Goal: Find contact information: Find contact information

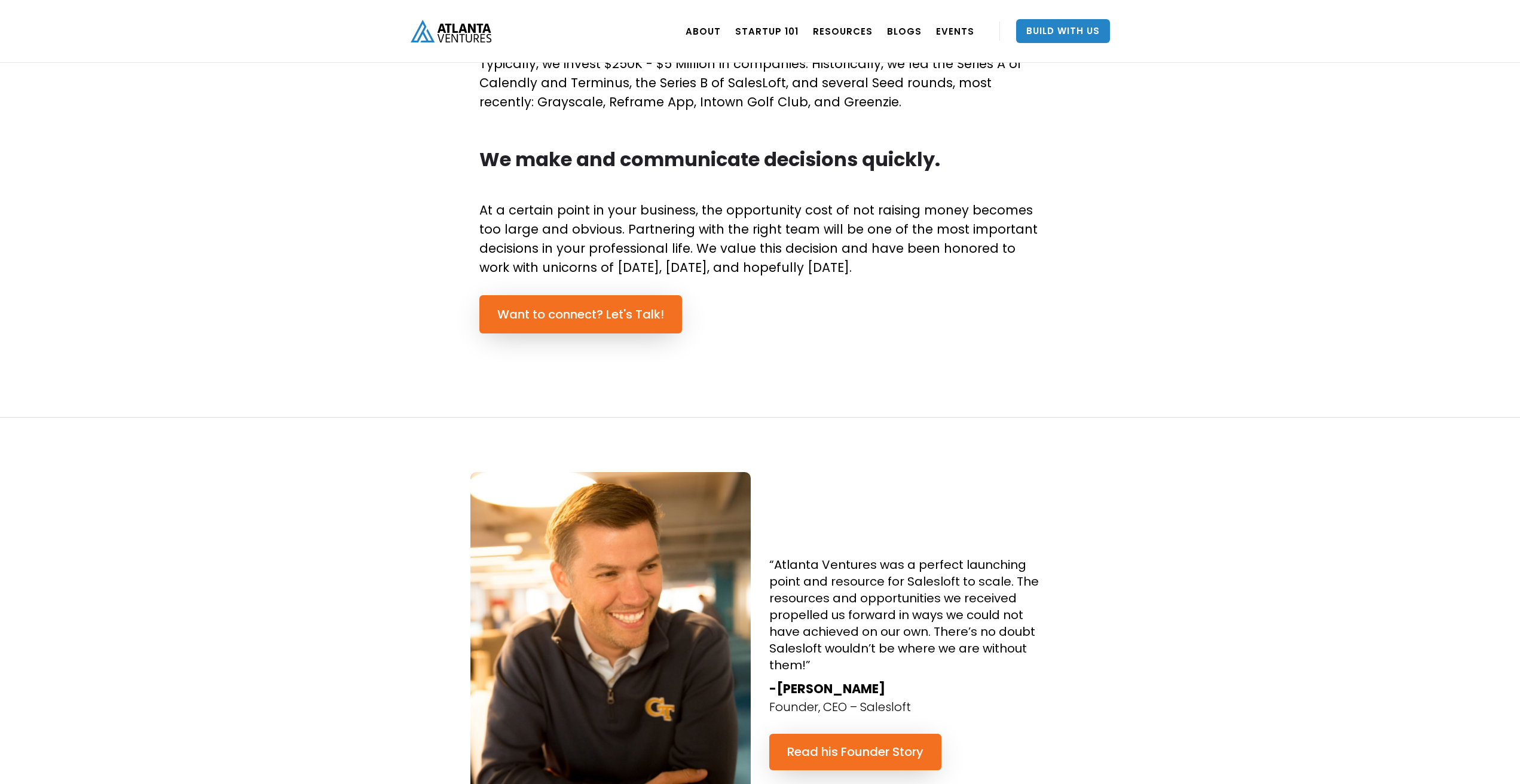
scroll to position [777, 0]
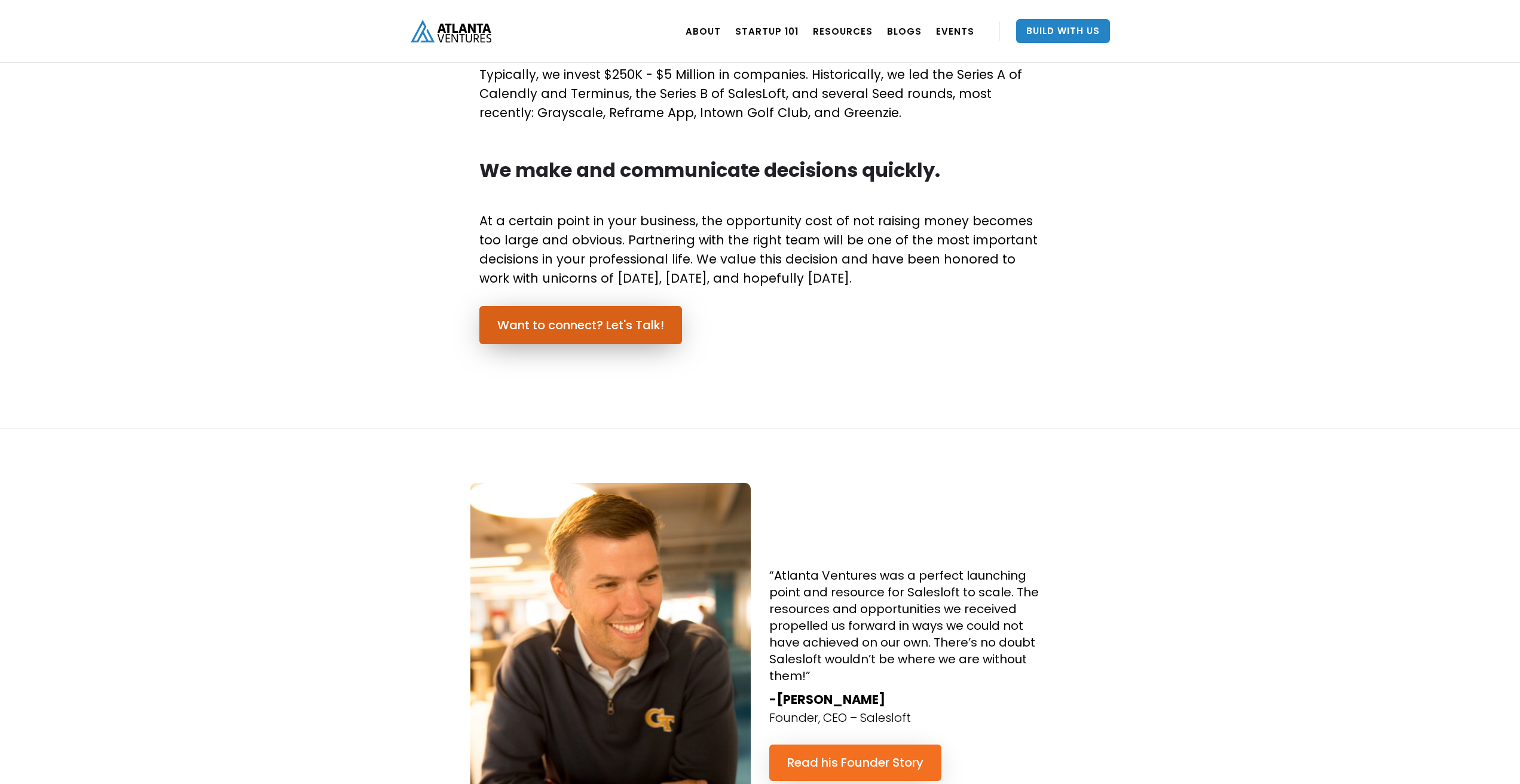
click at [571, 321] on link "Want to connect? Let's Talk!" at bounding box center [581, 325] width 202 height 38
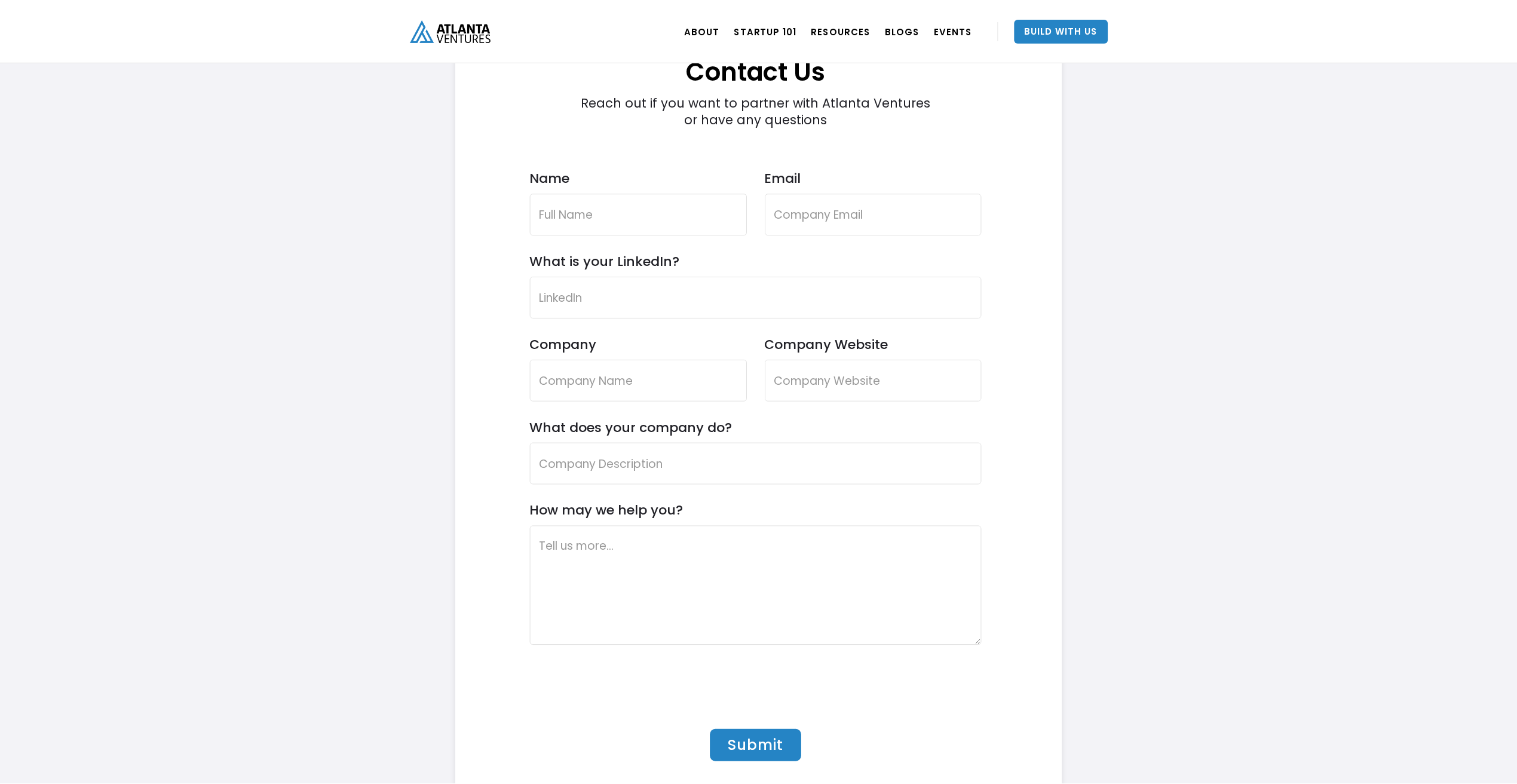
scroll to position [3470, 0]
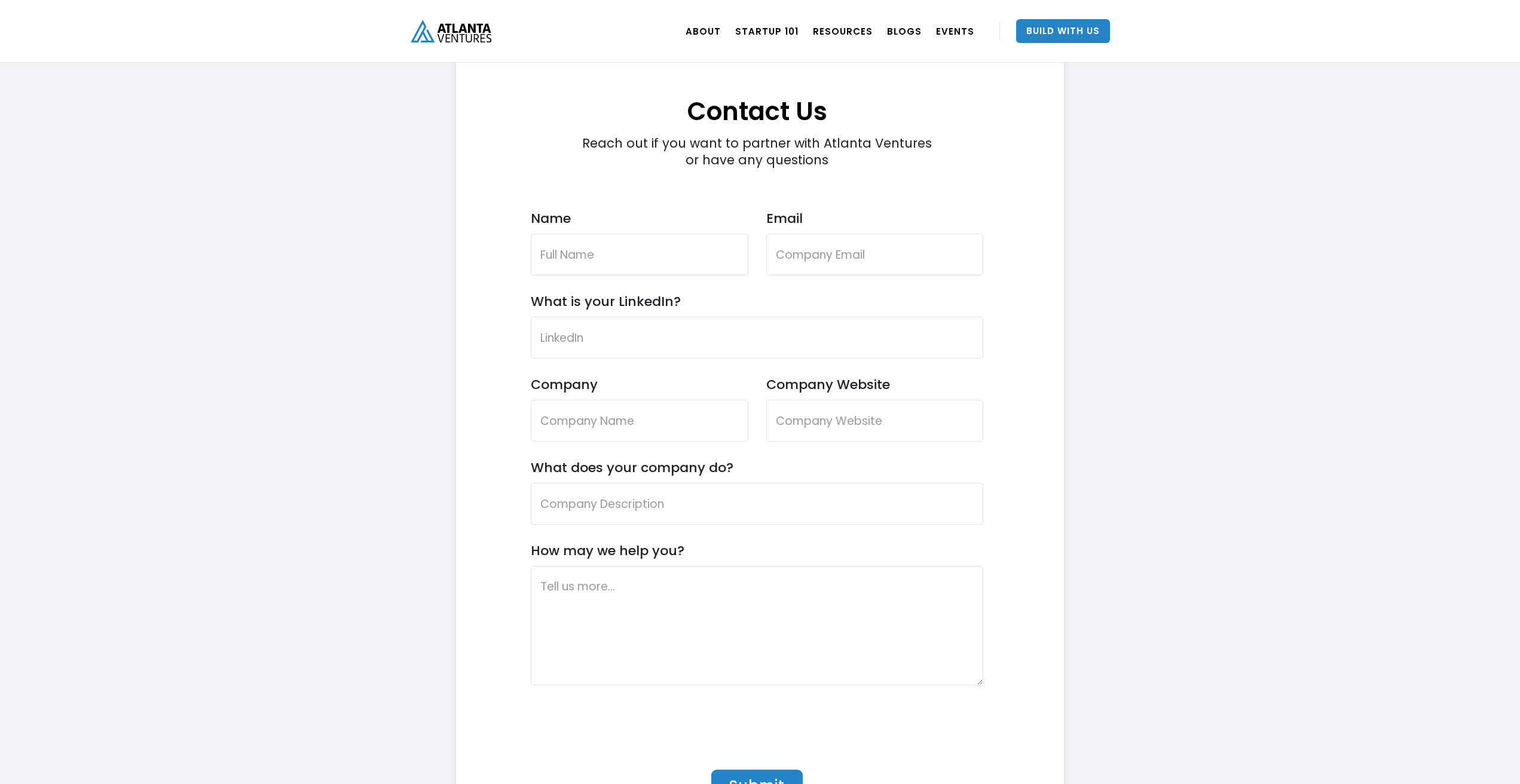
click at [730, 525] on form "Contact Us Reach out if you want to partner with Atlanta Ventures or have any q…" at bounding box center [757, 454] width 453 height 792
click at [718, 508] on input "What does your company do?" at bounding box center [757, 504] width 453 height 42
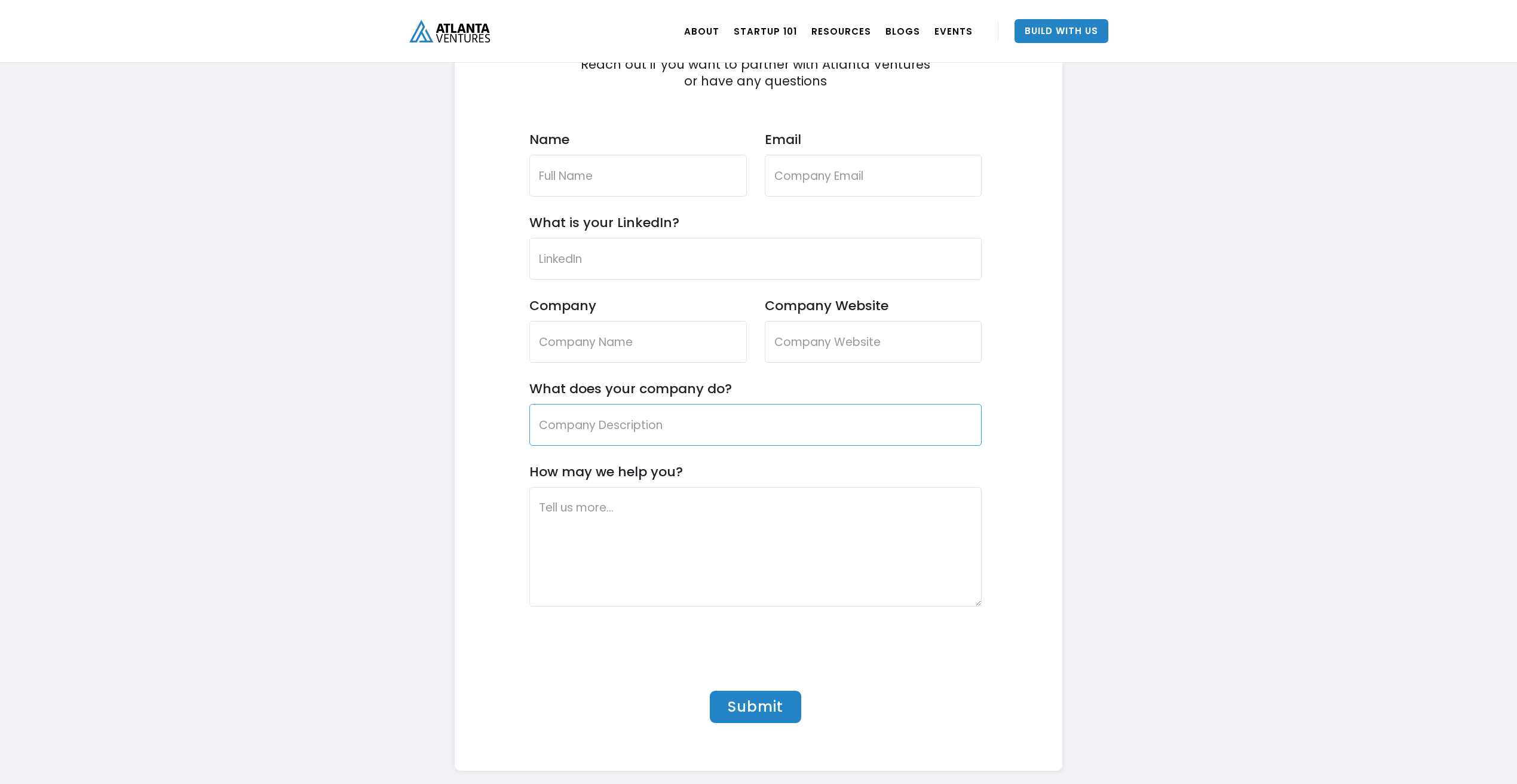
scroll to position [3517, 0]
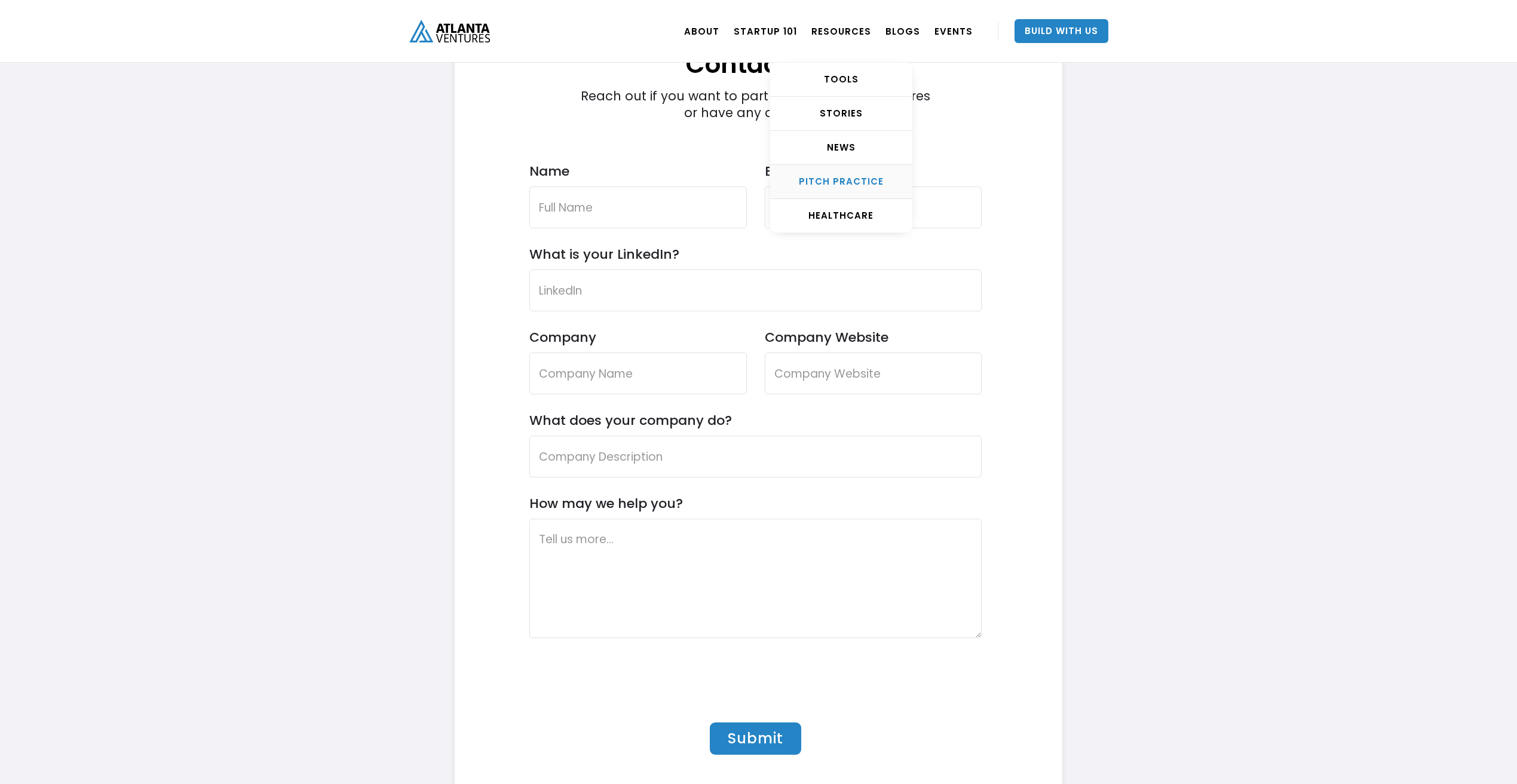
click at [845, 170] on link "Pitch Practice" at bounding box center [841, 182] width 142 height 34
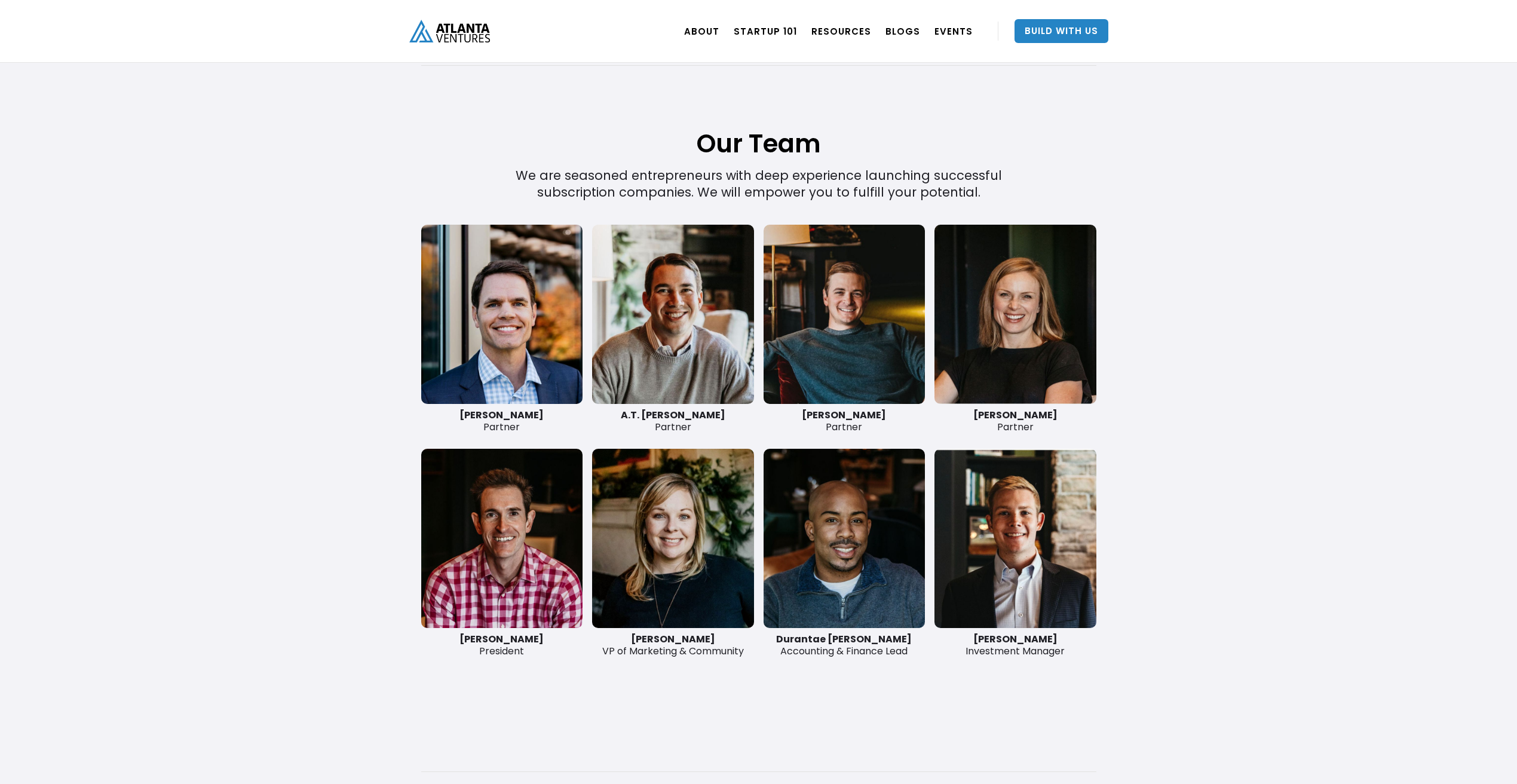
scroll to position [2680, 0]
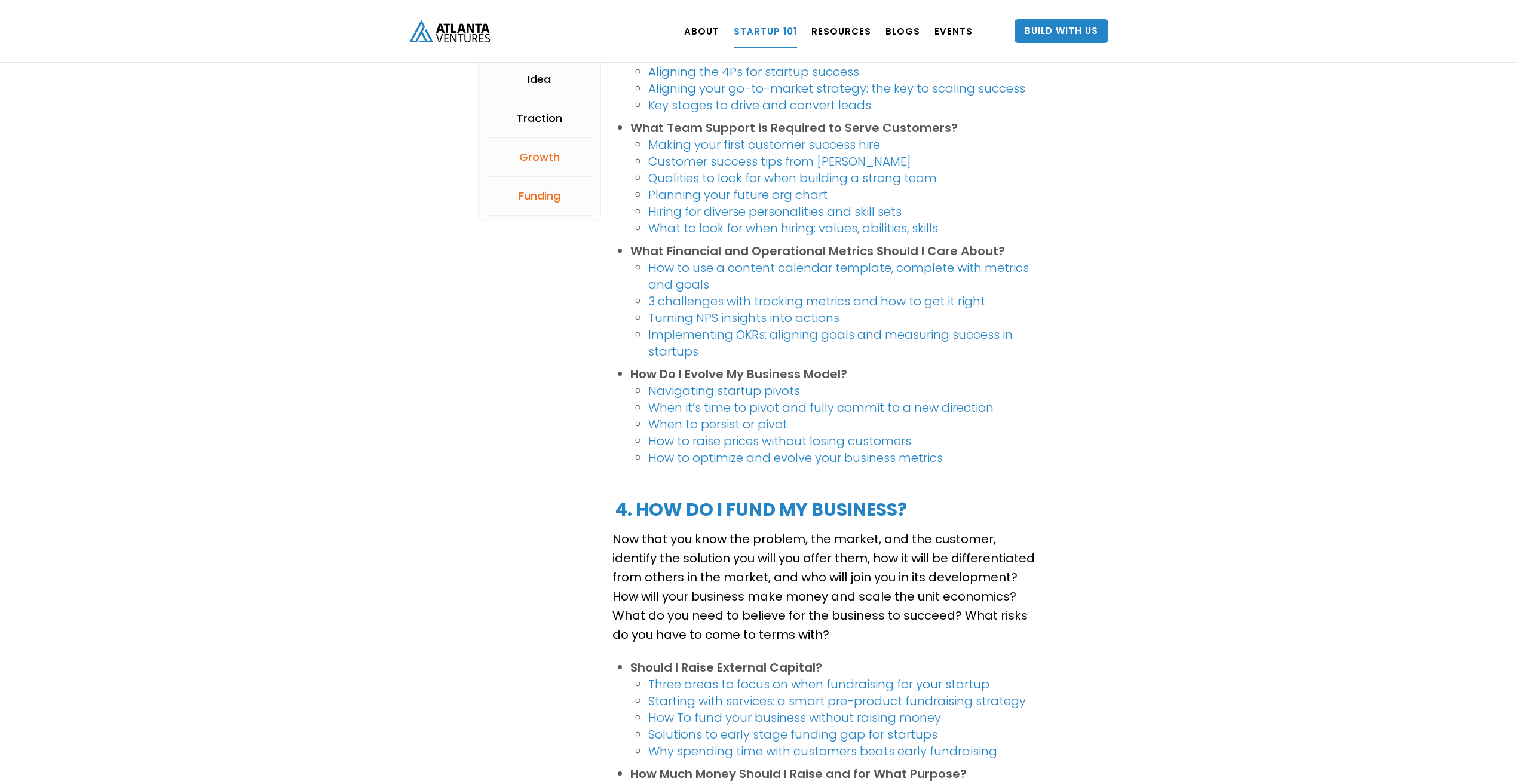
scroll to position [1692, 0]
